Goal: Check status

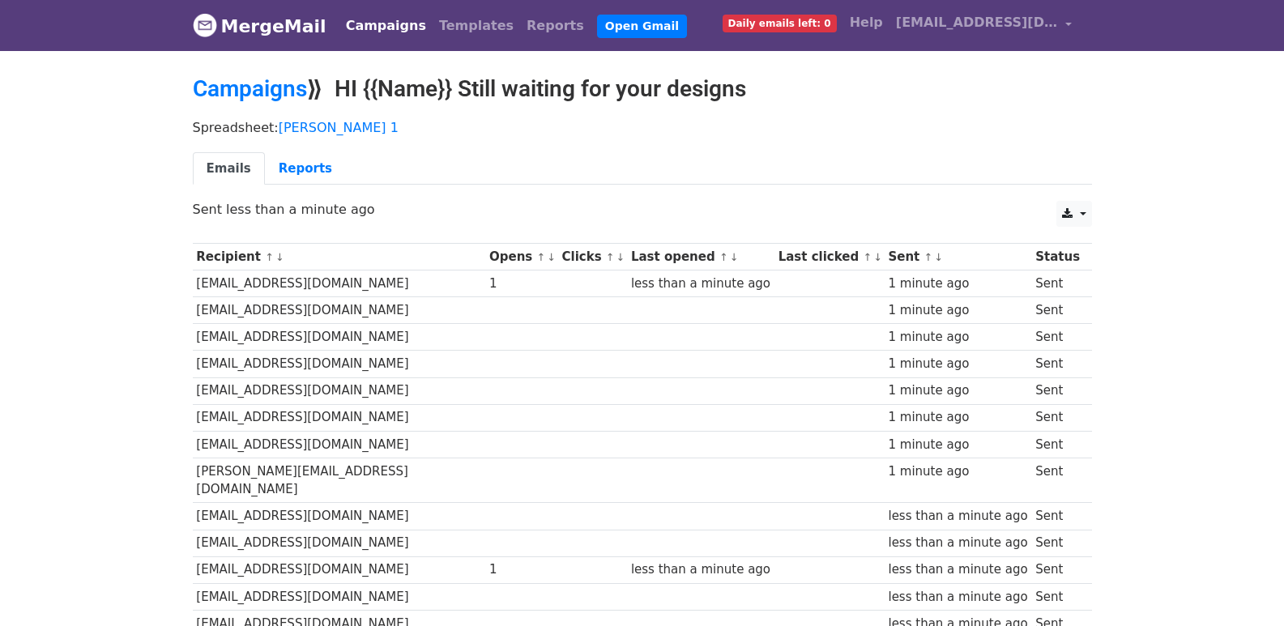
scroll to position [1128, 0]
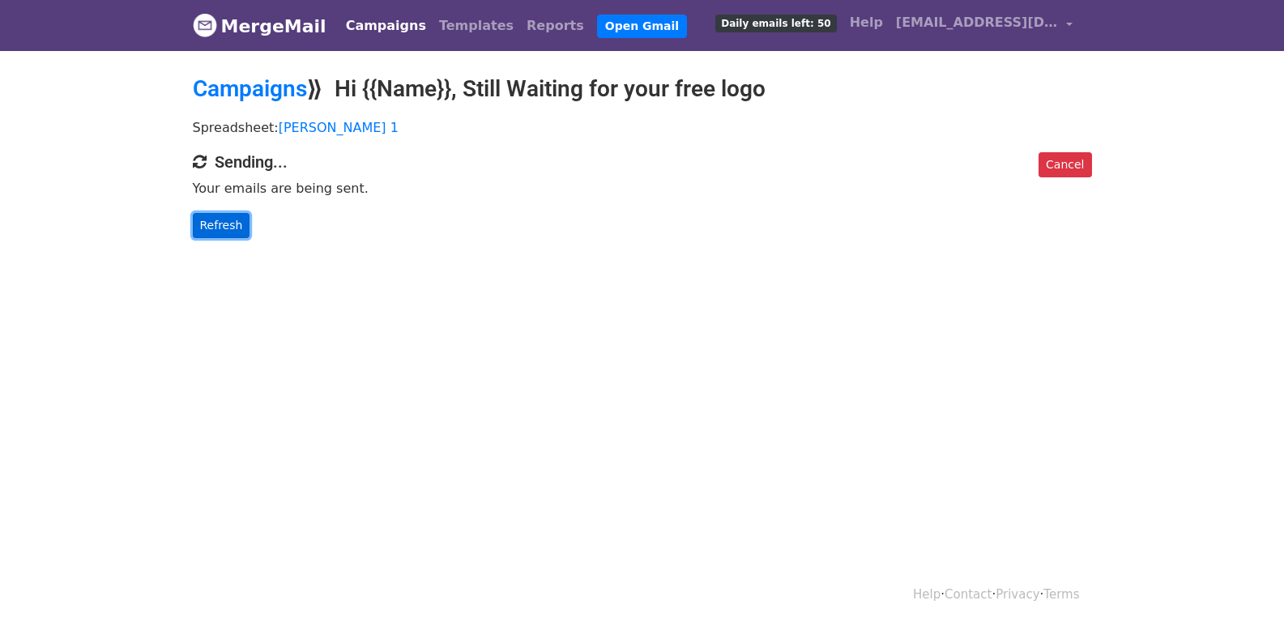
click at [233, 232] on link "Refresh" at bounding box center [222, 225] width 58 height 25
